Goal: Task Accomplishment & Management: Complete application form

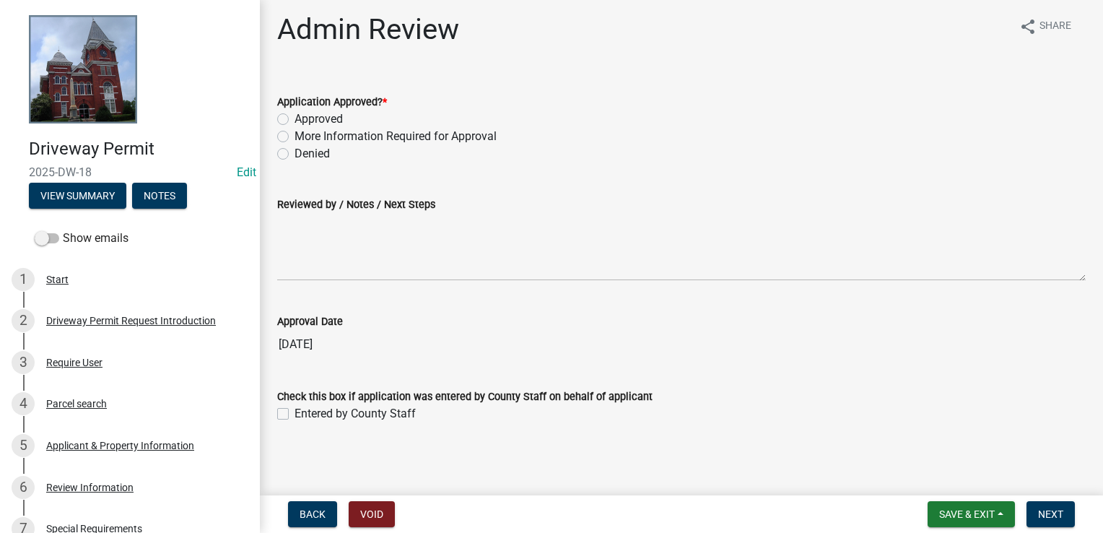
scroll to position [6, 0]
click at [116, 319] on div "Driveway Permit Request Introduction" at bounding box center [131, 321] width 170 height 10
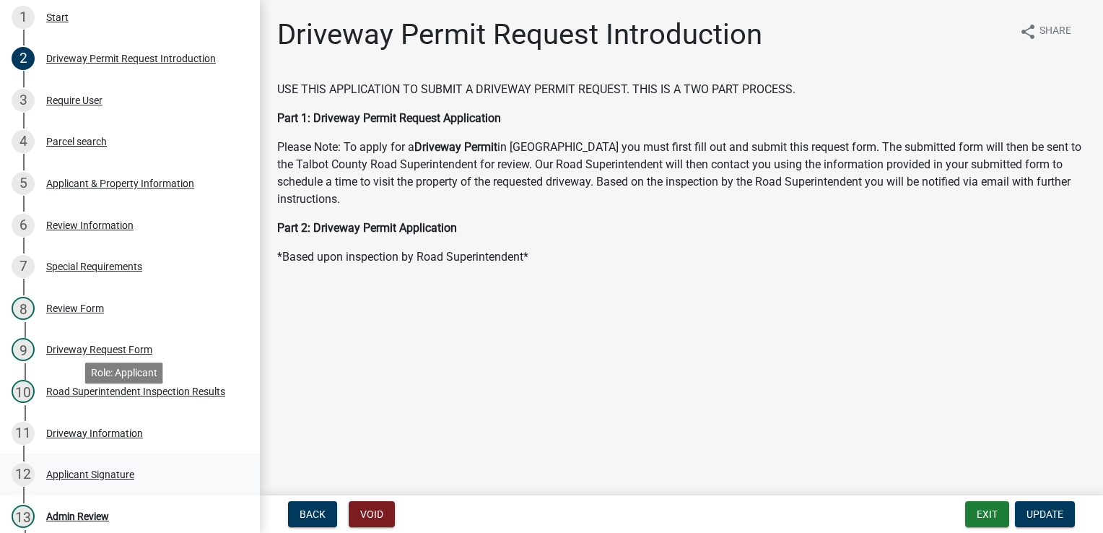
scroll to position [217, 0]
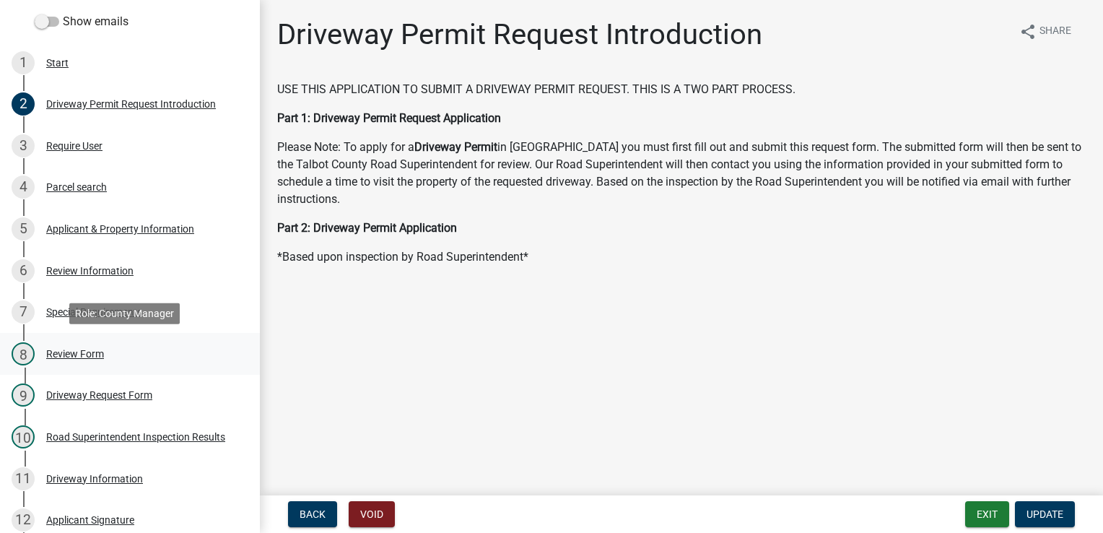
click at [95, 350] on div "Review Form" at bounding box center [75, 354] width 58 height 10
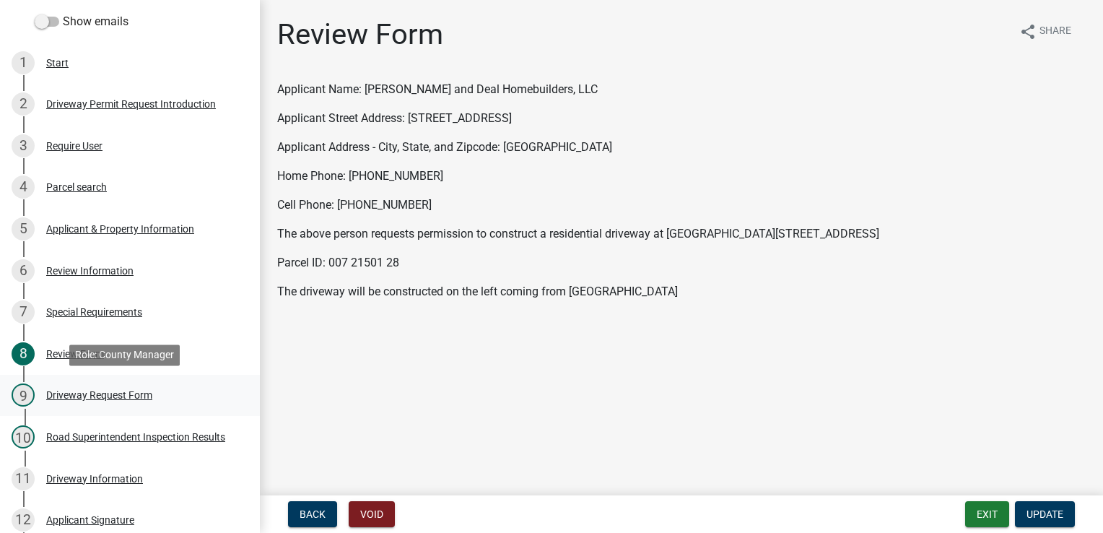
click at [124, 396] on div "Driveway Request Form" at bounding box center [99, 395] width 106 height 10
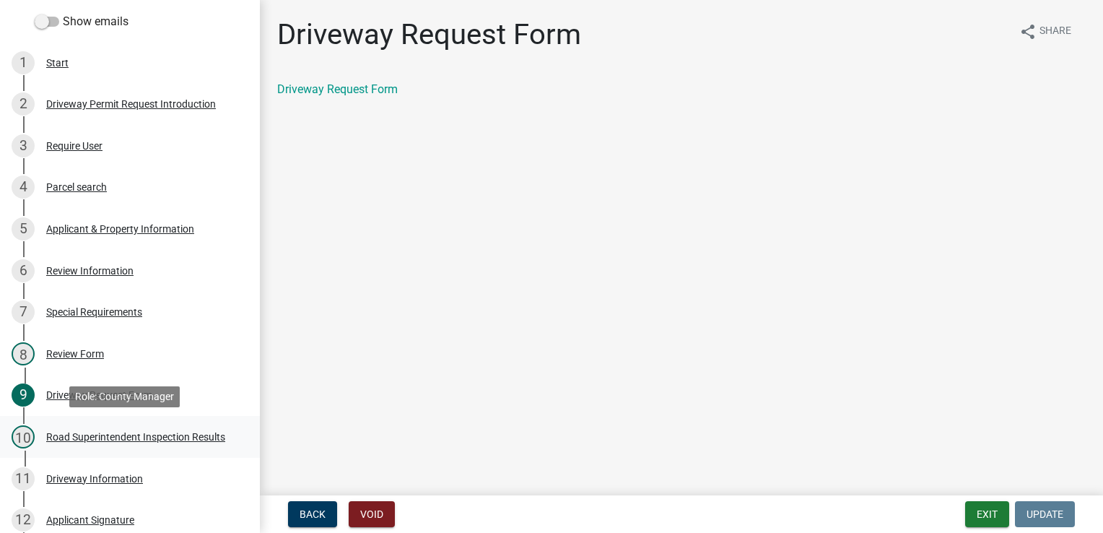
click at [130, 438] on div "Road Superintendent Inspection Results" at bounding box center [135, 437] width 179 height 10
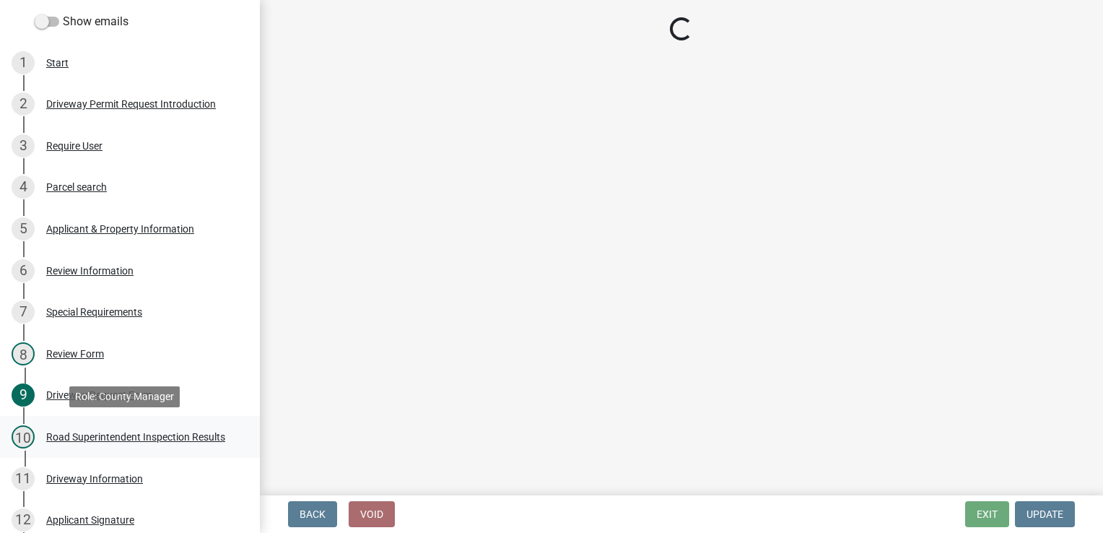
select select "33eb0099-6d4a-4ae7-8ad6-7733806e546e"
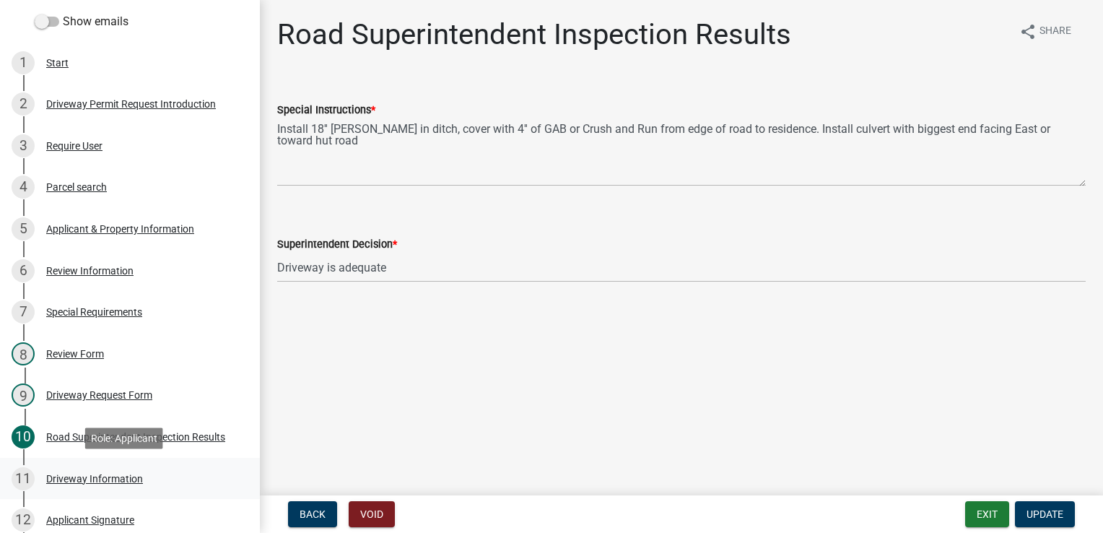
click at [103, 480] on div "Driveway Information" at bounding box center [94, 479] width 97 height 10
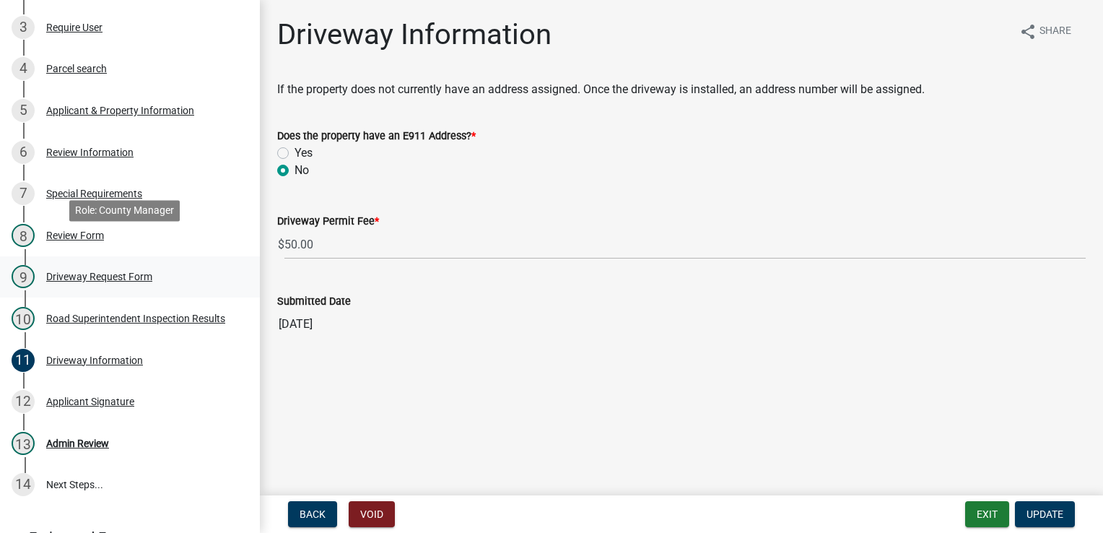
scroll to position [361, 0]
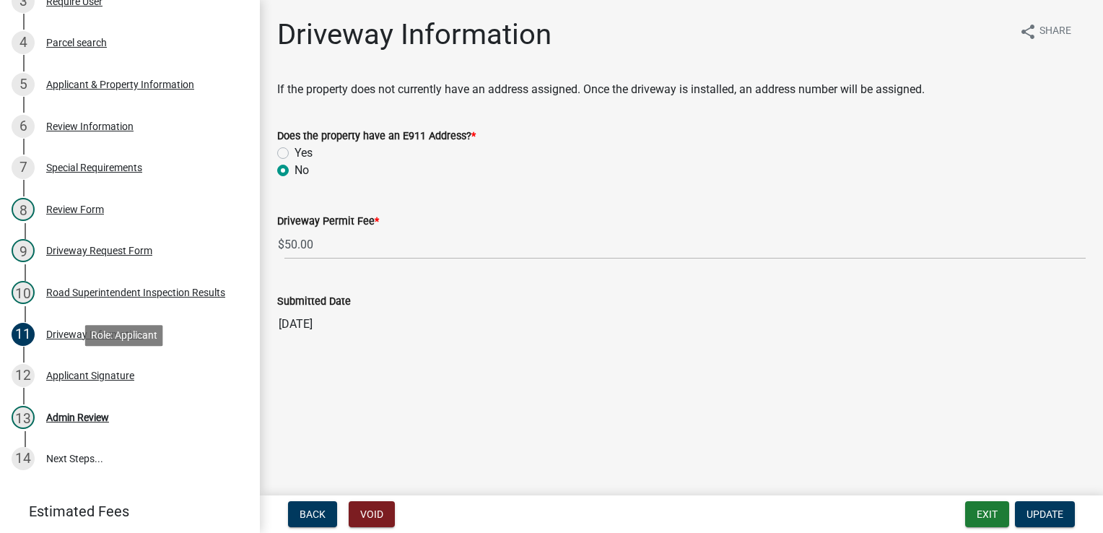
click at [81, 374] on div "Applicant Signature" at bounding box center [90, 375] width 88 height 10
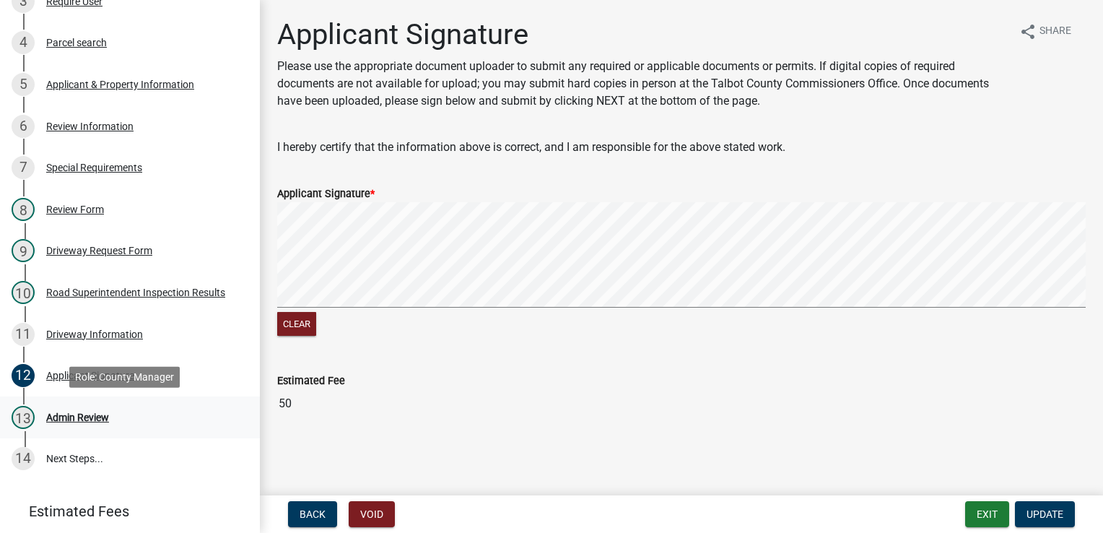
click at [83, 413] on div "Admin Review" at bounding box center [77, 417] width 63 height 10
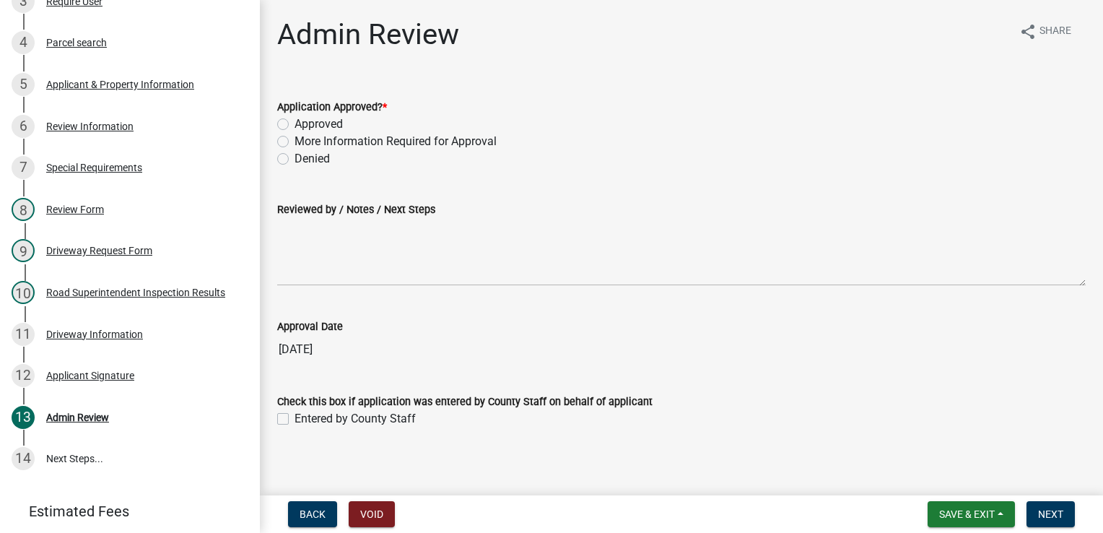
click at [295, 124] on label "Approved" at bounding box center [319, 124] width 48 height 17
click at [295, 124] on input "Approved" at bounding box center [299, 120] width 9 height 9
radio input "true"
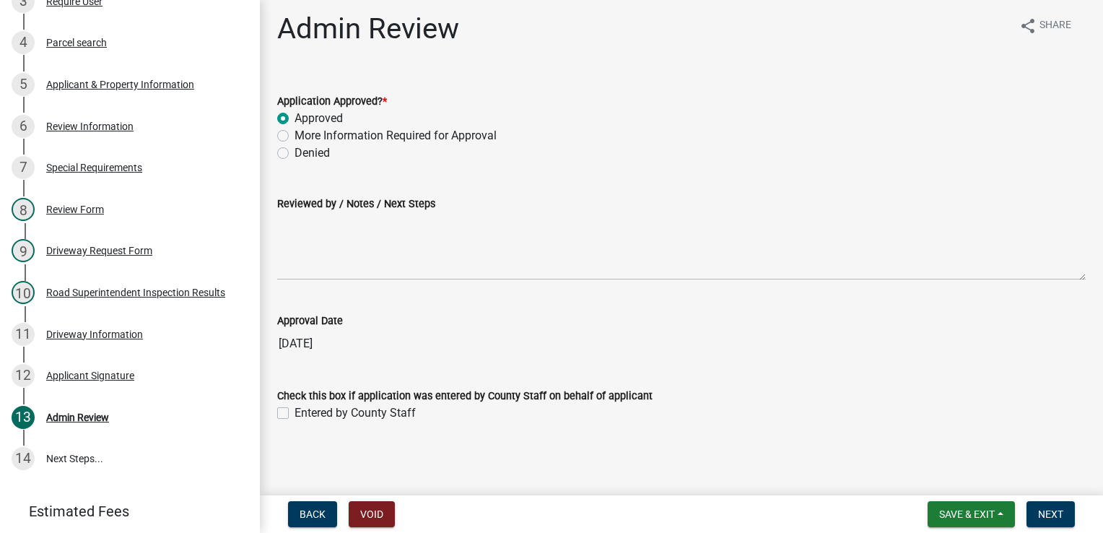
scroll to position [6, 0]
click at [295, 118] on label "Approved" at bounding box center [319, 117] width 48 height 17
click at [295, 118] on input "Approved" at bounding box center [299, 113] width 9 height 9
click at [316, 508] on span "Back" at bounding box center [313, 514] width 26 height 12
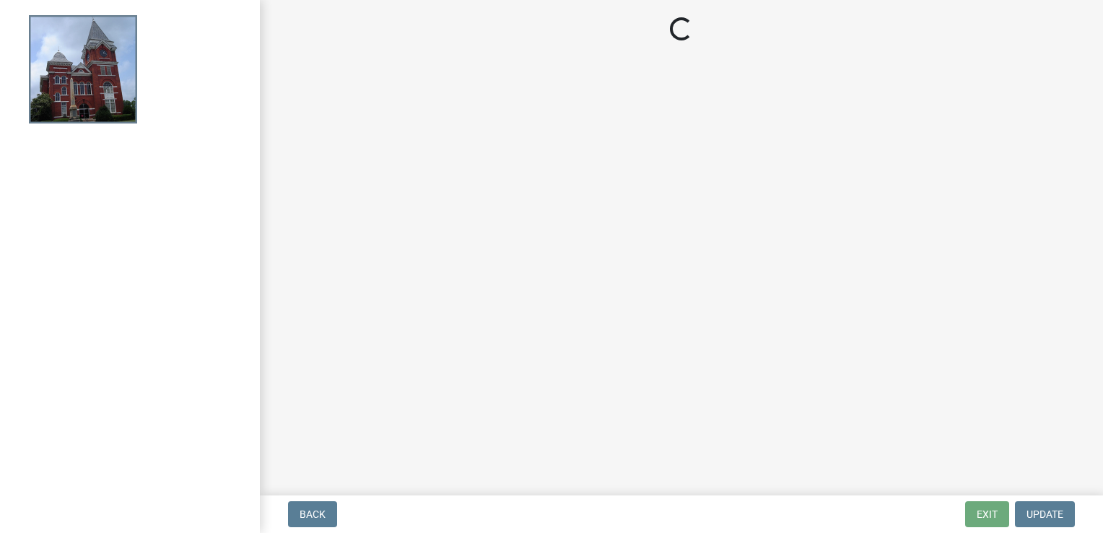
select select "3: 3"
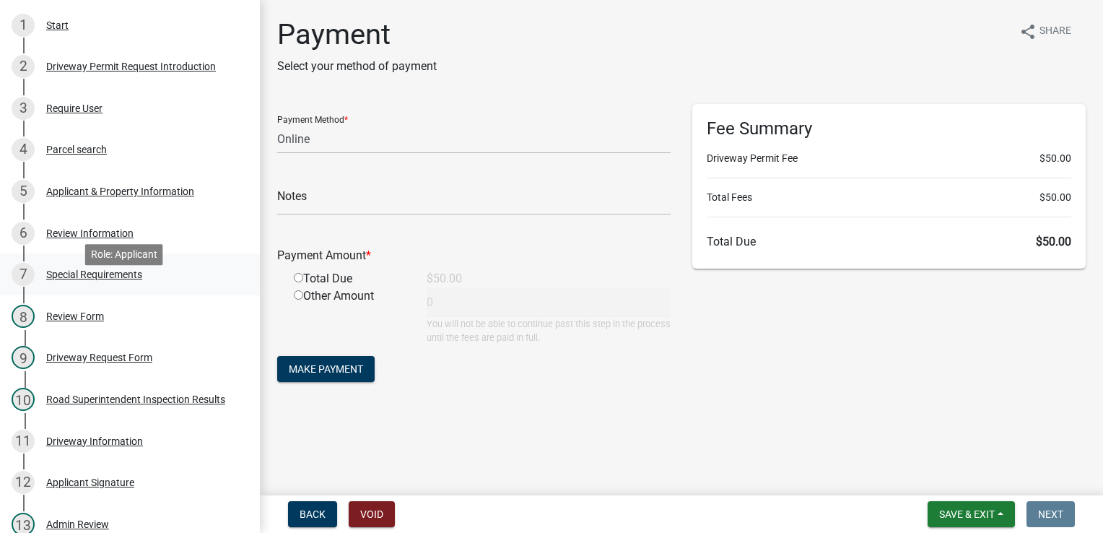
scroll to position [289, 0]
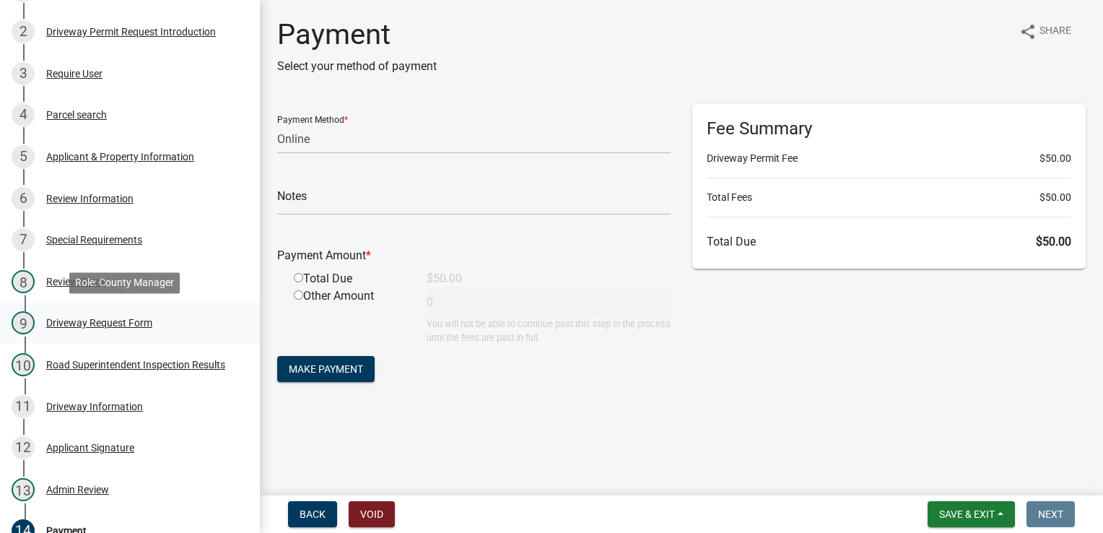
click at [125, 324] on div "Driveway Request Form" at bounding box center [99, 323] width 106 height 10
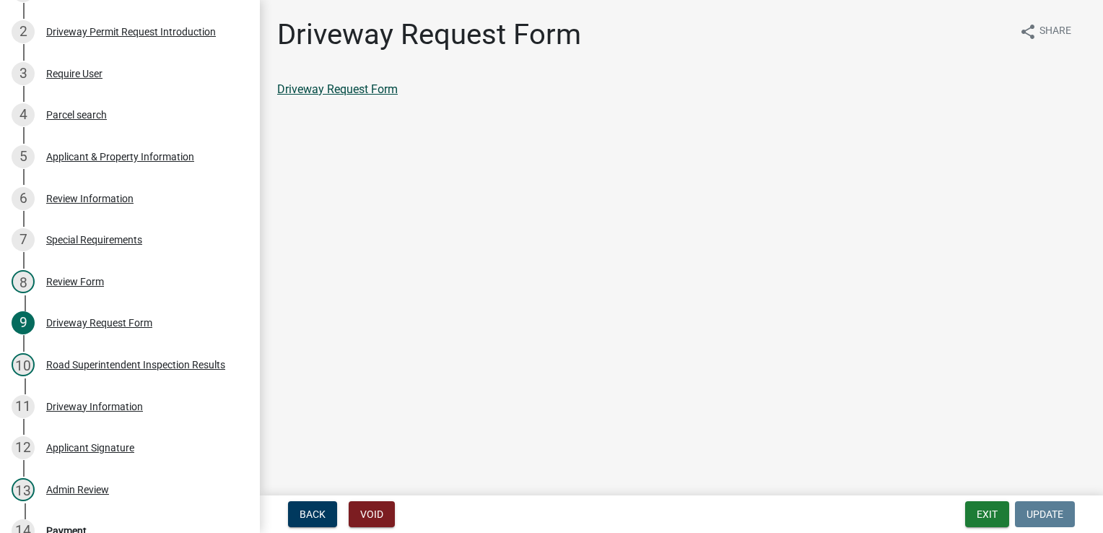
click at [344, 88] on link "Driveway Request Form" at bounding box center [337, 89] width 121 height 14
